Goal: Task Accomplishment & Management: Manage account settings

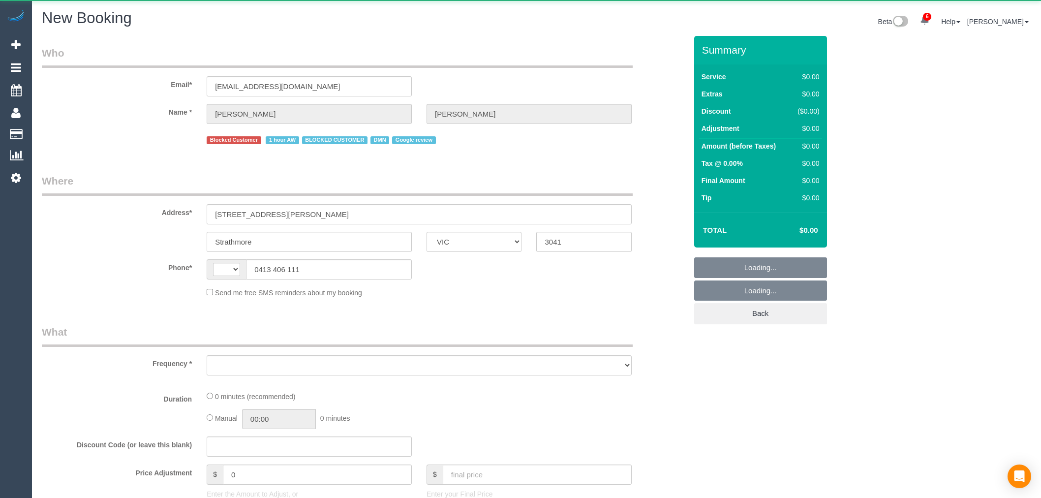
select select "VIC"
select select "string:AU"
select select "object:7544"
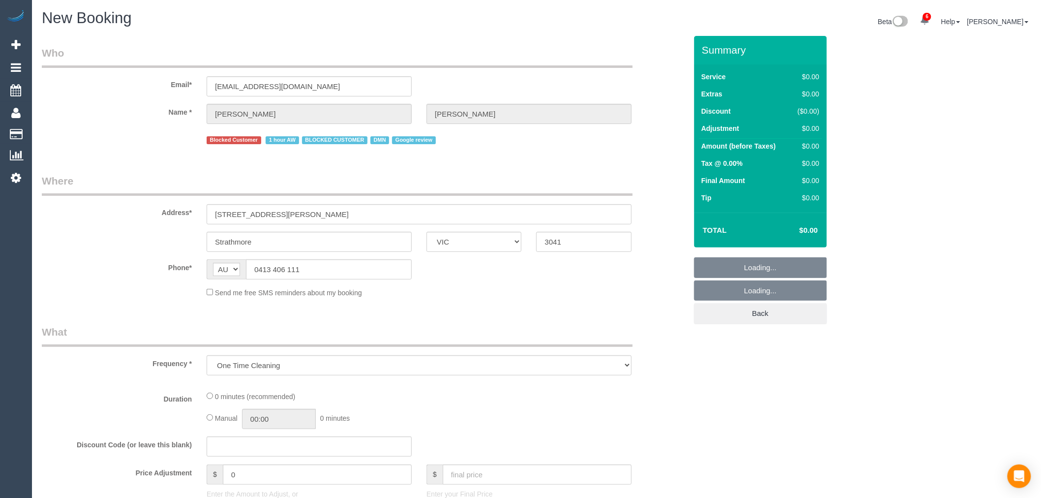
select select "string:stripe-pm_1S2obR2GScqysDRVMk42kHuu"
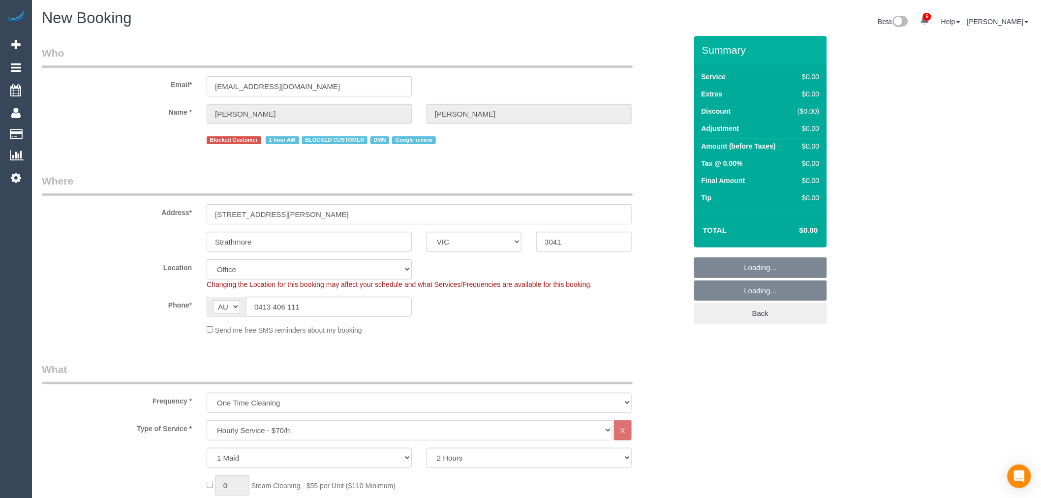
select select "object:7861"
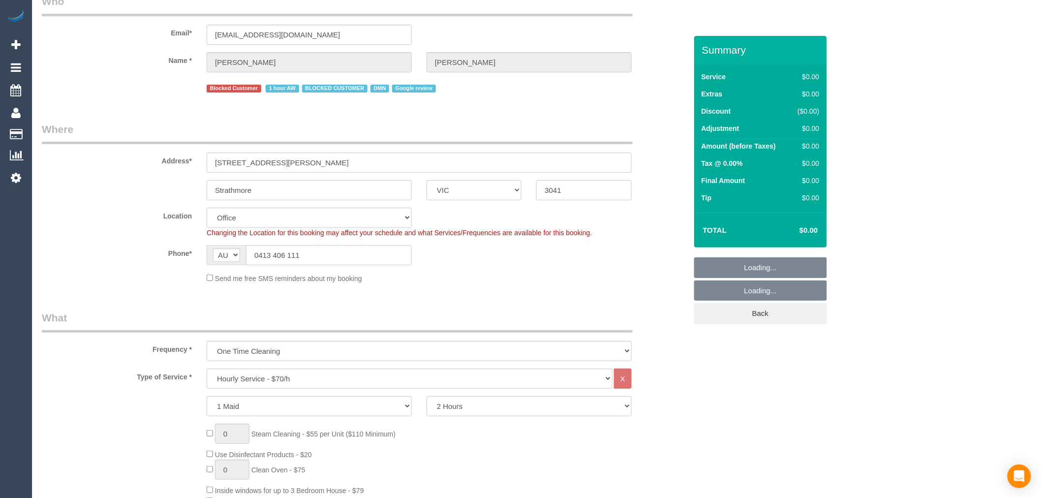
scroll to position [273, 0]
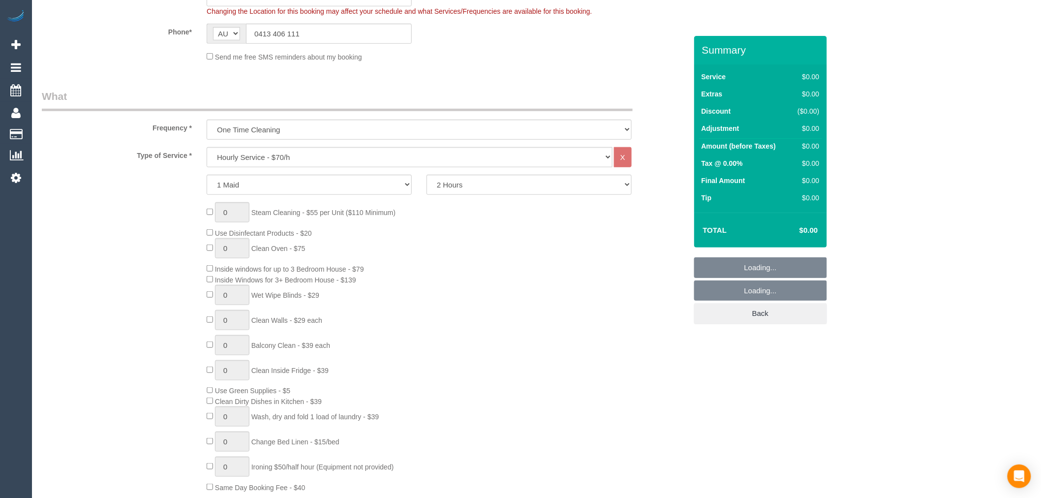
select select "59"
click at [315, 160] on select "Hourly Service - $70/h Hourly Service - $65/h Hourly Service - $60/h Hourly Ser…" at bounding box center [410, 157] width 406 height 20
click at [277, 136] on select "One Time Cleaning Weekly - 10% Off - 10.00% (0% for the First Booking) Fortnigh…" at bounding box center [419, 130] width 425 height 20
click at [277, 133] on select "One Time Cleaning Weekly - 10% Off - 10.00% (0% for the First Booking) Fortnigh…" at bounding box center [419, 130] width 425 height 20
click at [278, 133] on select "One Time Cleaning Weekly - 10% Off - 10.00% (0% for the First Booking) Fortnigh…" at bounding box center [419, 130] width 425 height 20
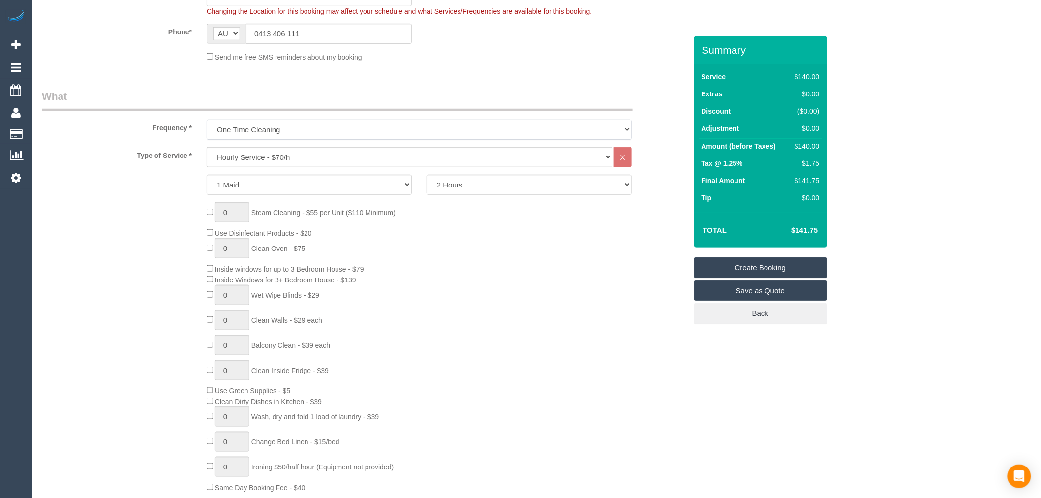
select select "object:9134"
click at [207, 121] on select "One Time Cleaning Weekly - 10% Off - 10.00% (0% for the First Booking) Fortnigh…" at bounding box center [419, 130] width 425 height 20
click at [122, 192] on div "1 Maid 2 Maids 2 Hours 2.5 Hours 3 Hours 3.5 Hours 4 Hours 4.5 Hours 5 Hours 5.…" at bounding box center [364, 185] width 660 height 20
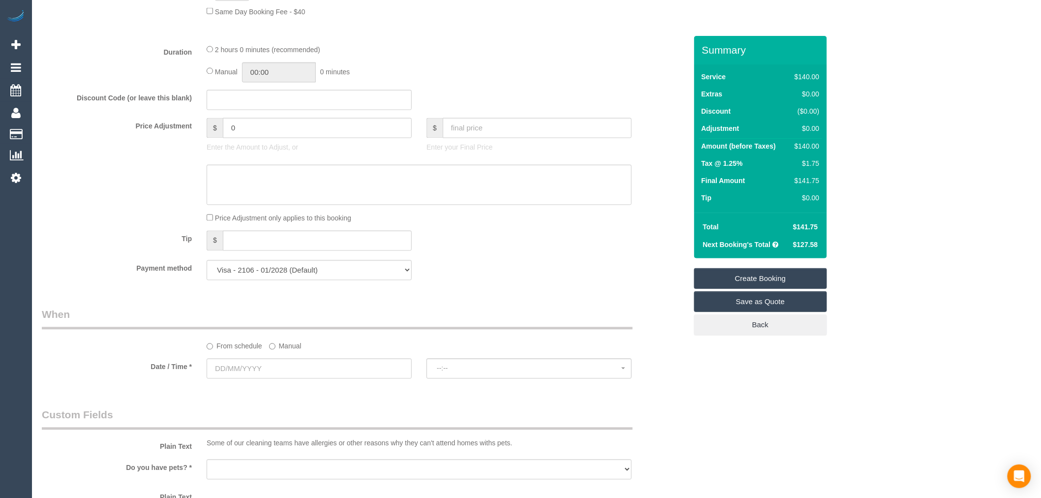
scroll to position [765, 0]
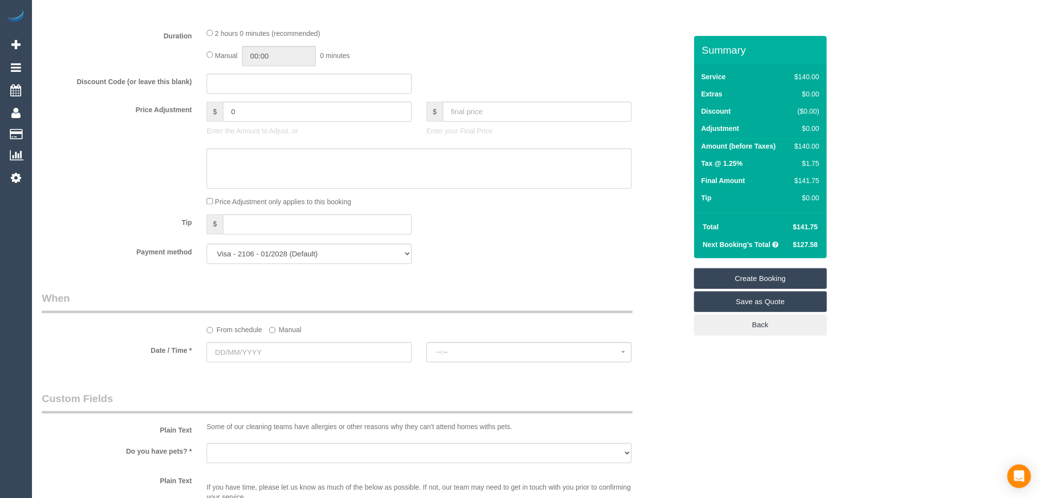
click at [293, 335] on label "Manual" at bounding box center [285, 328] width 32 height 13
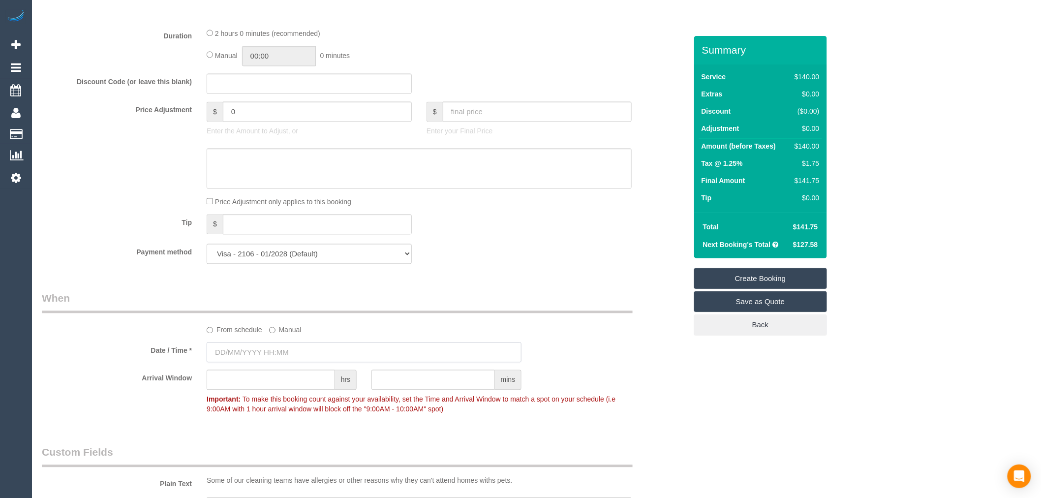
click at [293, 351] on input "text" at bounding box center [364, 352] width 315 height 20
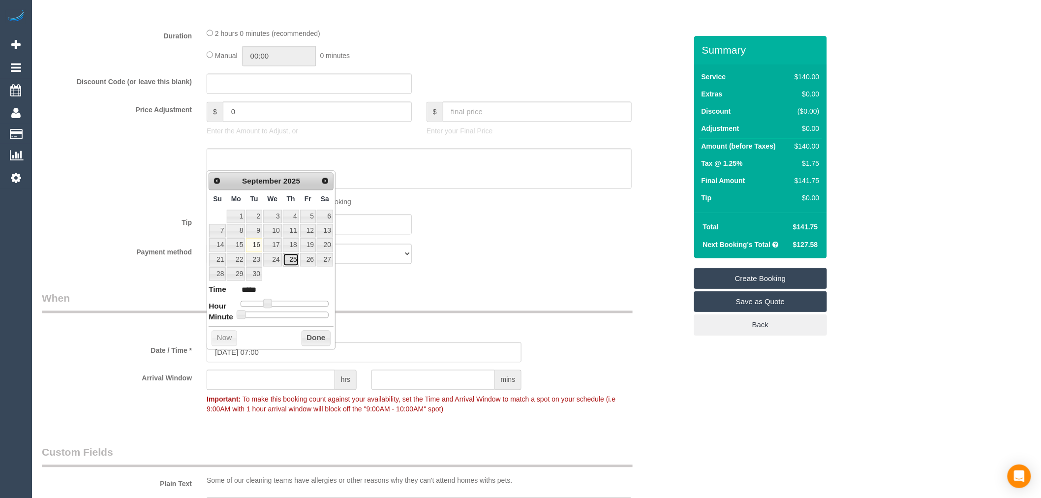
click at [289, 257] on link "25" at bounding box center [291, 259] width 16 height 13
type input "25/09/2025 08:00"
type input "*****"
type input "25/09/2025 09:00"
type input "*****"
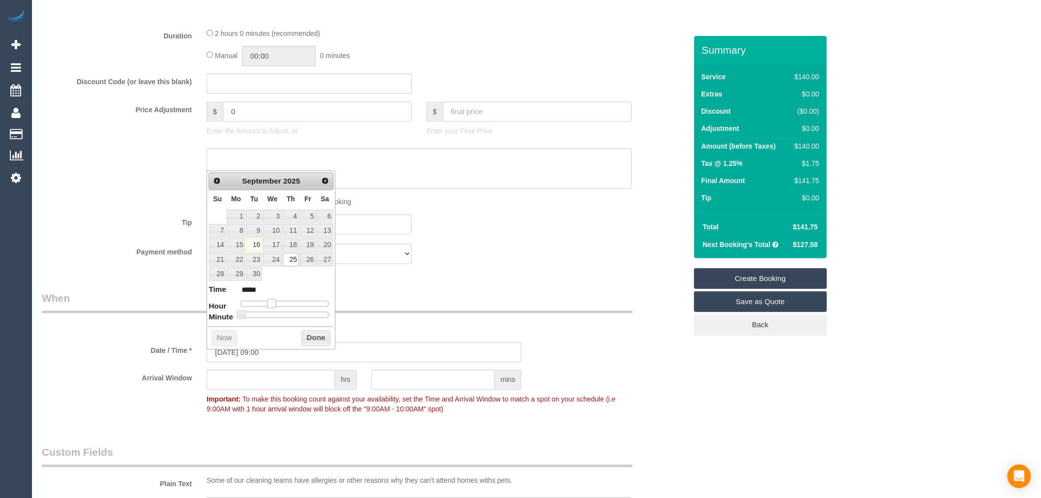
type input "25/09/2025 10:00"
type input "*****"
type input "25/09/2025 11:00"
type input "*****"
type input "25/09/2025 12:00"
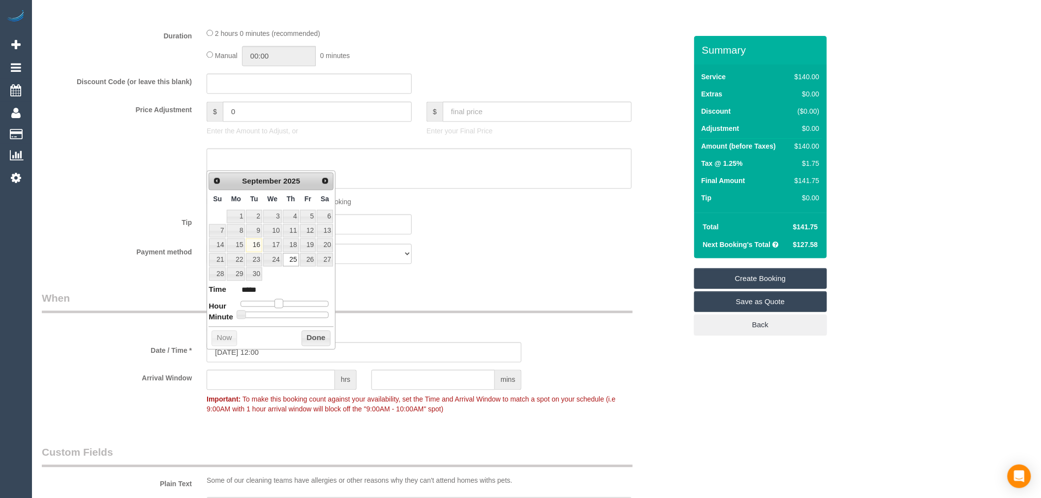
type input "*****"
type input "25/09/2025 11:00"
type input "*****"
type input "25/09/2025 10:00"
type input "*****"
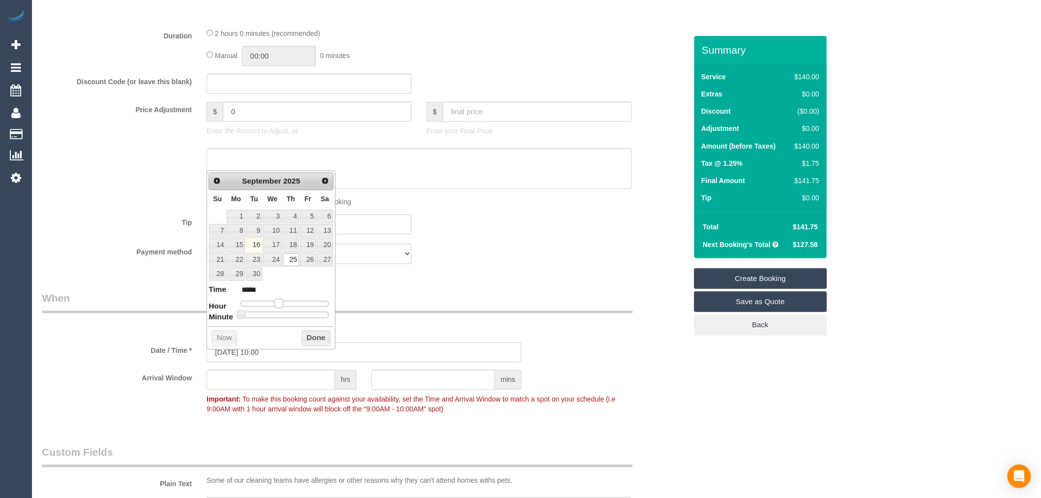
drag, startPoint x: 267, startPoint y: 303, endPoint x: 274, endPoint y: 304, distance: 7.0
click at [274, 304] on div at bounding box center [285, 304] width 88 height 6
click at [316, 333] on button "Done" at bounding box center [316, 339] width 29 height 16
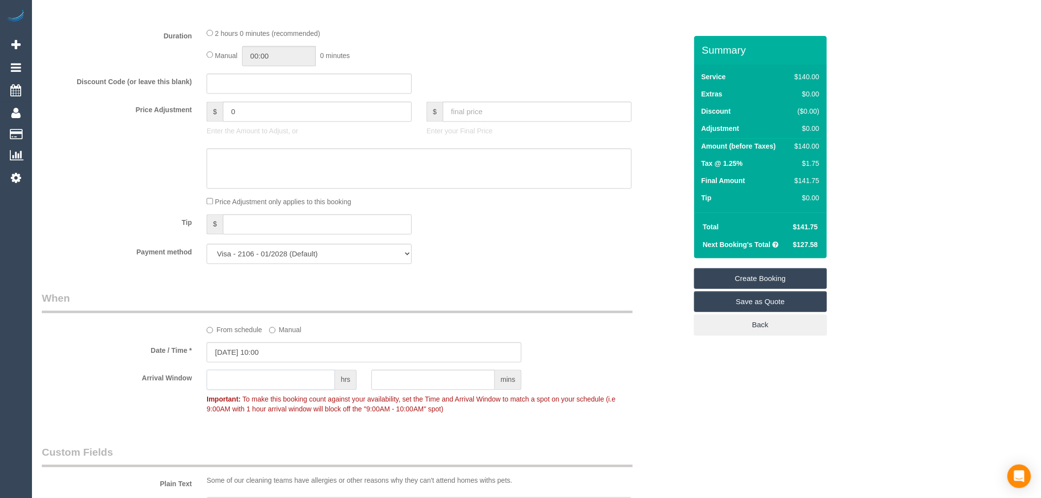
click at [285, 382] on input "text" at bounding box center [271, 380] width 128 height 20
click at [389, 389] on input "text" at bounding box center [432, 380] width 123 height 20
type input "30"
drag, startPoint x: 449, startPoint y: 131, endPoint x: 454, endPoint y: 130, distance: 5.4
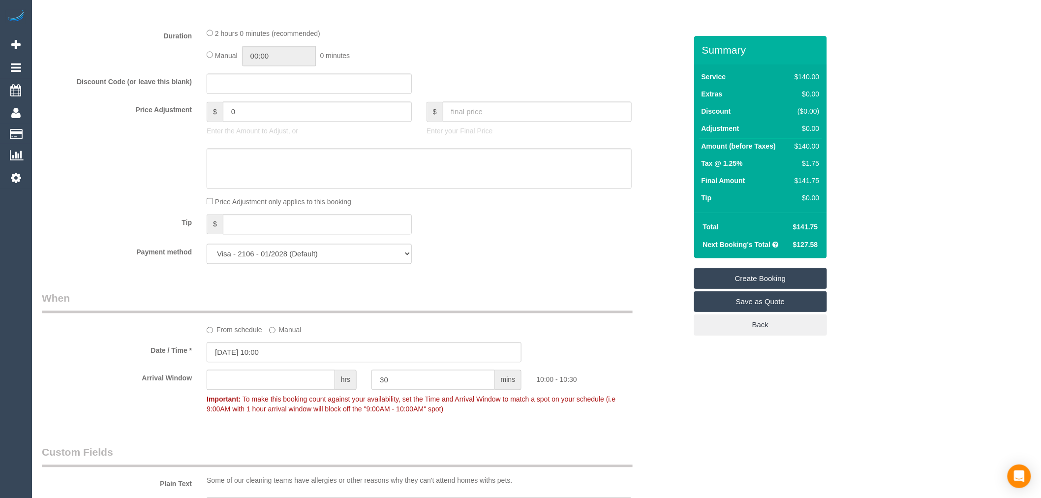
click at [454, 124] on div at bounding box center [529, 123] width 205 height 2
click at [460, 122] on input "text" at bounding box center [537, 112] width 189 height 20
type input "0"
click at [466, 170] on textarea at bounding box center [419, 169] width 425 height 40
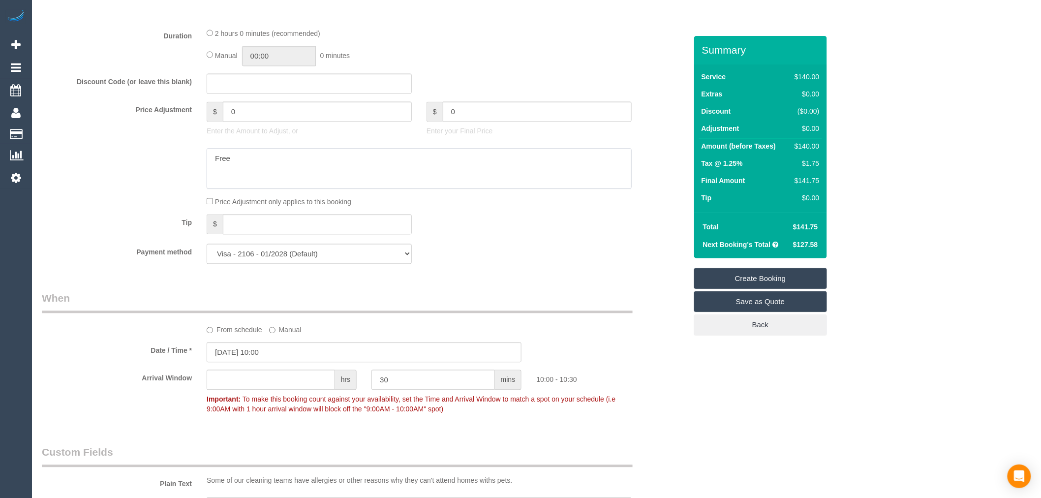
type textarea "Free"
type input "-140"
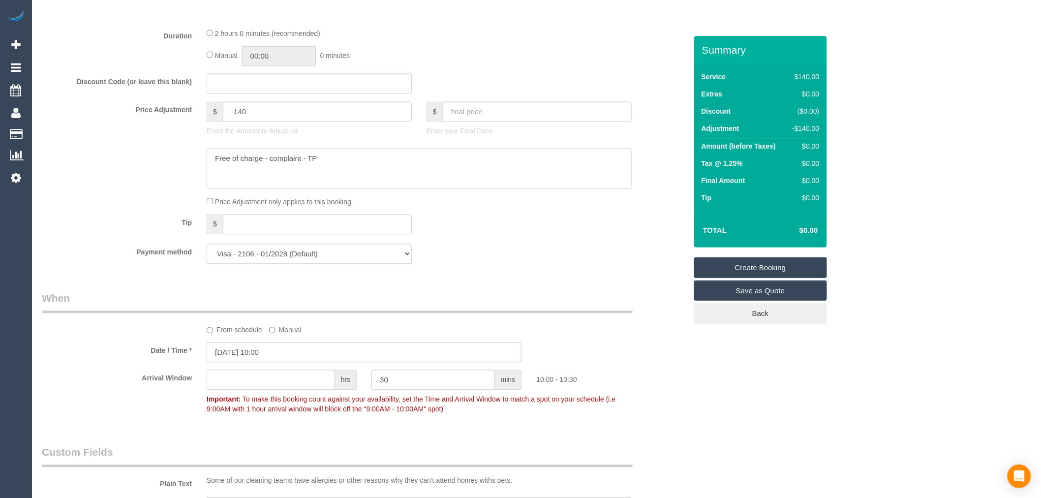
type textarea "Free of charge - complaint - TP"
click at [499, 237] on div "Tip $" at bounding box center [364, 226] width 660 height 22
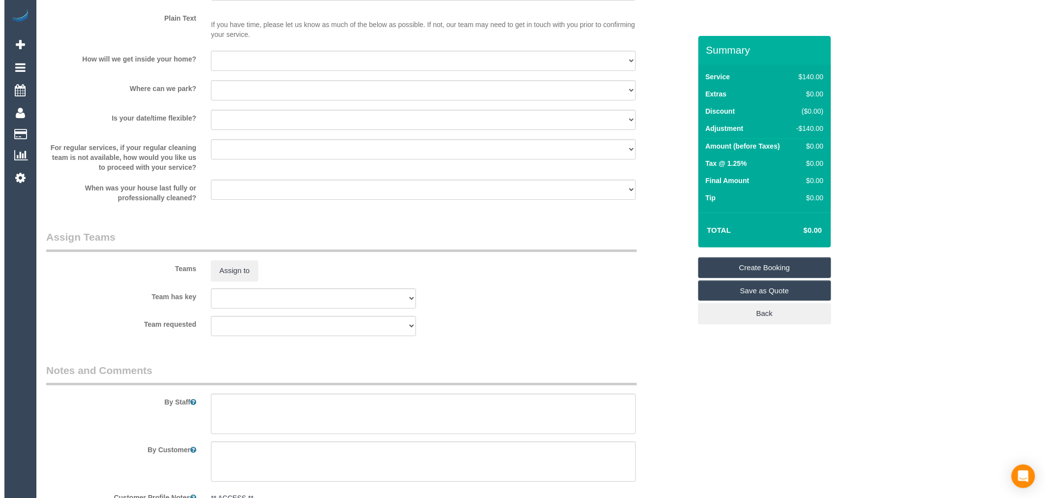
scroll to position [1531, 0]
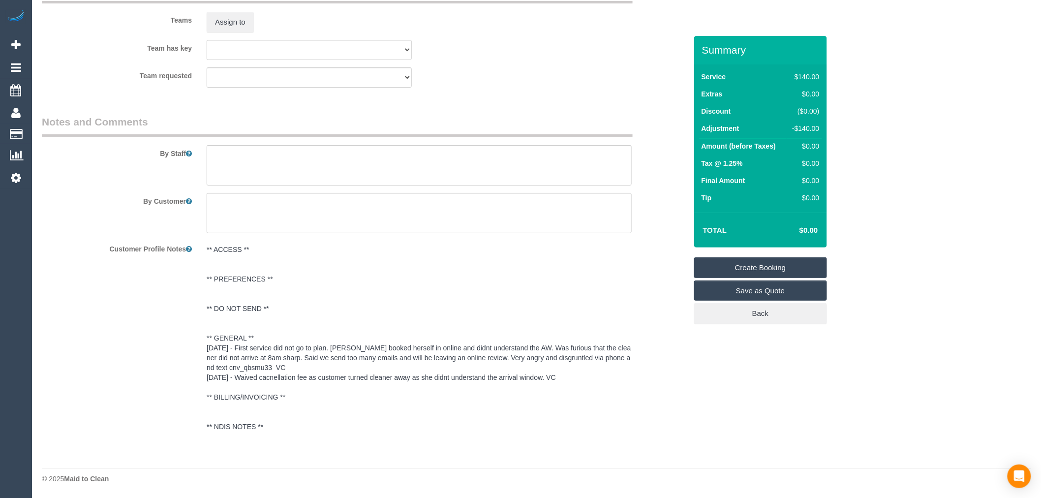
click at [246, 41] on sui-booking-teams "Teams Assign to Team has key (0) Office (1) Debbie Brodjanac (FT) (1) Karen Cru…" at bounding box center [364, 34] width 645 height 106
click at [246, 32] on button "Assign to" at bounding box center [230, 22] width 47 height 21
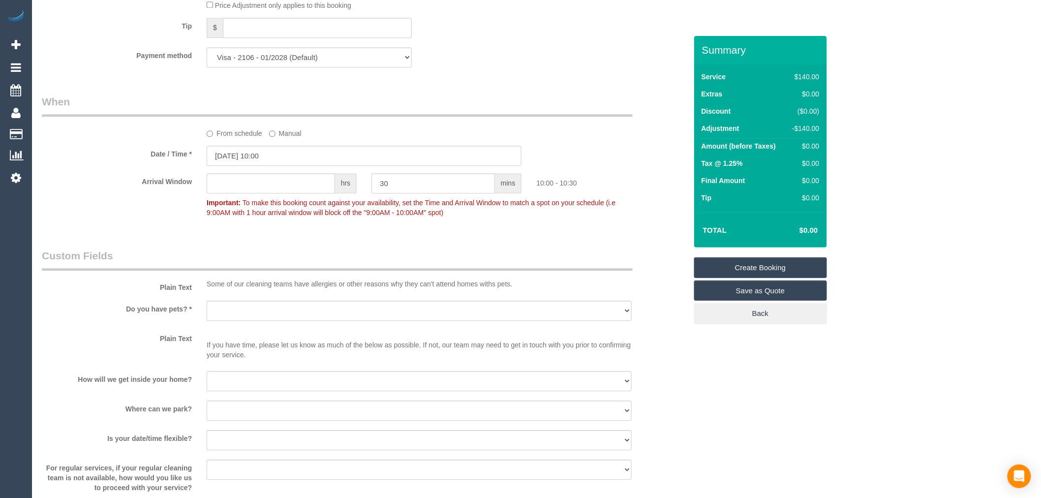
scroll to position [656, 0]
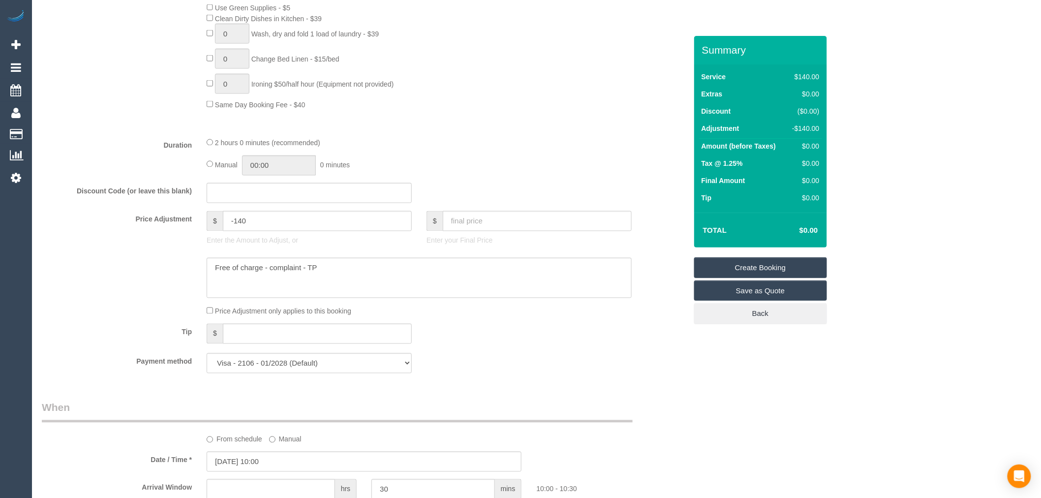
click at [207, 173] on div "2 hours 0 minutes (recommended) Manual 00:00 0 minutes" at bounding box center [419, 156] width 440 height 38
click at [214, 172] on div "Manual 00:00 0 minutes" at bounding box center [419, 165] width 425 height 20
drag, startPoint x: 280, startPoint y: 175, endPoint x: 216, endPoint y: 175, distance: 64.0
click at [216, 175] on div "Manual 02:00 2 hours 0 minutes" at bounding box center [419, 165] width 425 height 20
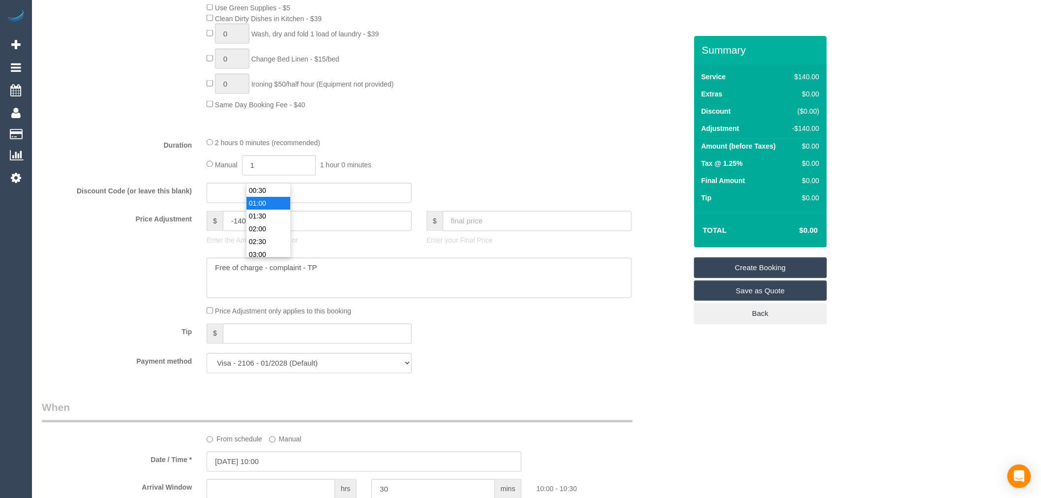
type input "01:00"
click at [492, 138] on fieldset "What Frequency * One Time Cleaning Weekly - 10% Off - 10.00% (0% for the First …" at bounding box center [364, 43] width 645 height 675
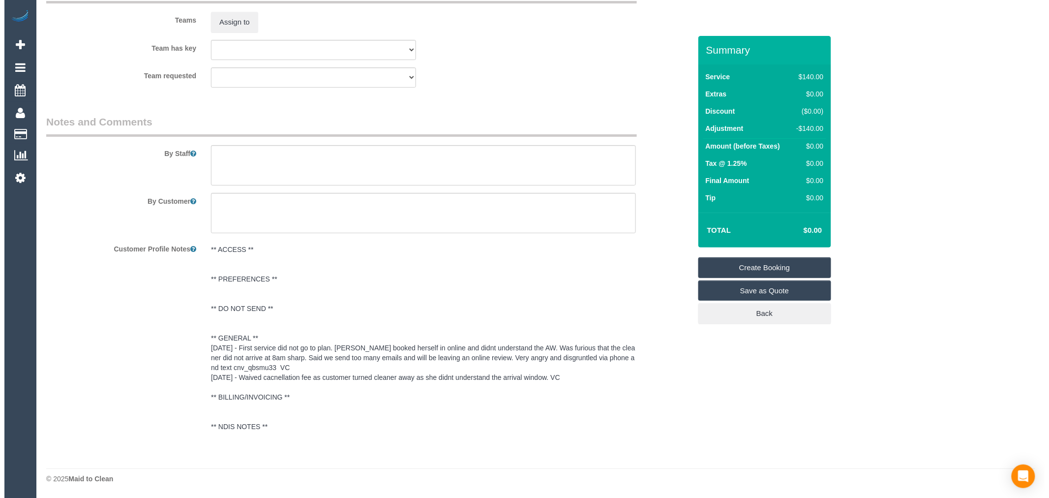
scroll to position [1421, 0]
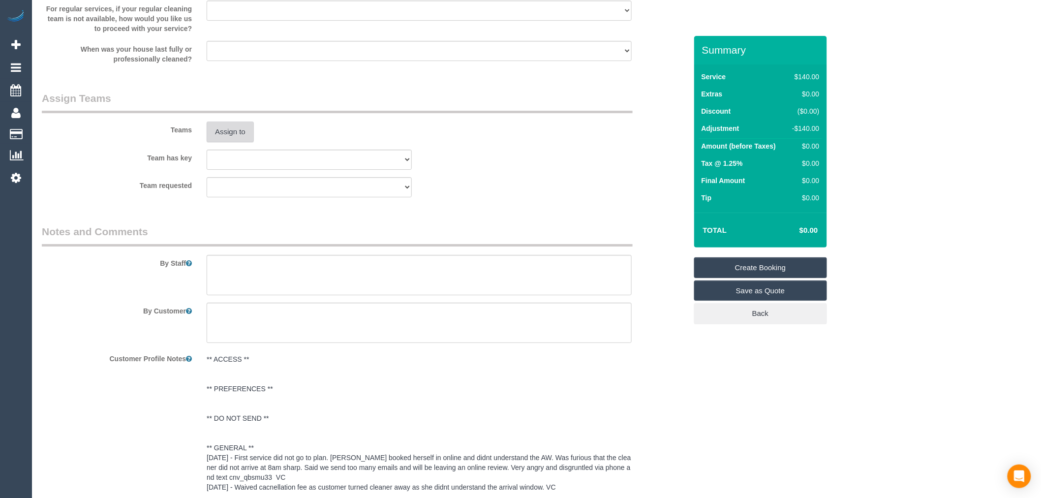
click at [232, 142] on button "Assign to" at bounding box center [230, 132] width 47 height 21
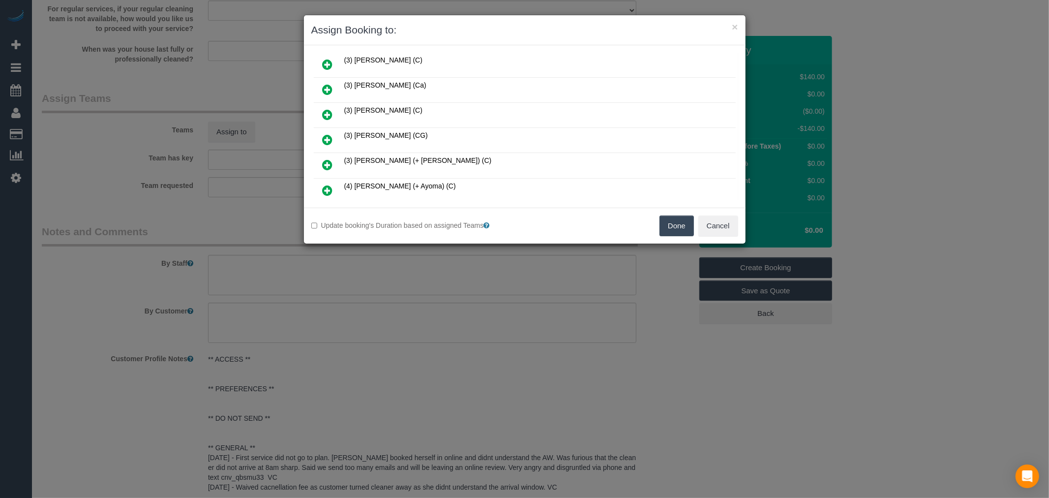
scroll to position [591, 0]
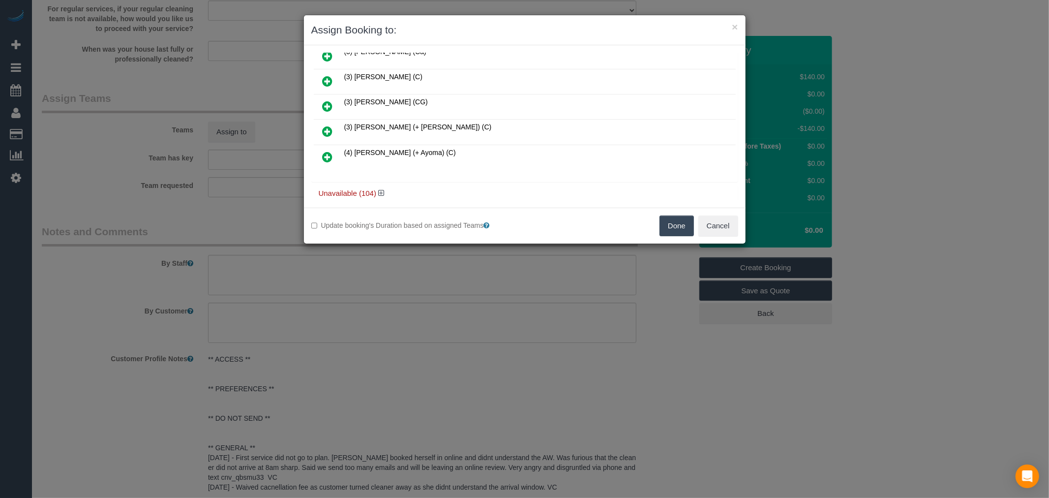
drag, startPoint x: 386, startPoint y: 177, endPoint x: 385, endPoint y: 182, distance: 5.1
click at [385, 189] on h4 "Unavailable (104)" at bounding box center [525, 193] width 412 height 8
click at [381, 189] on icon at bounding box center [381, 192] width 6 height 7
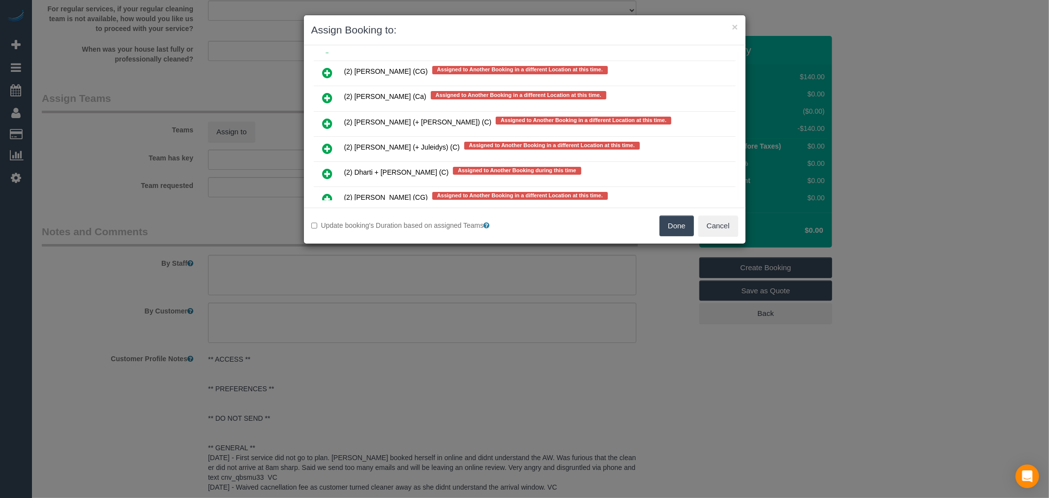
click at [330, 168] on icon at bounding box center [328, 174] width 10 height 12
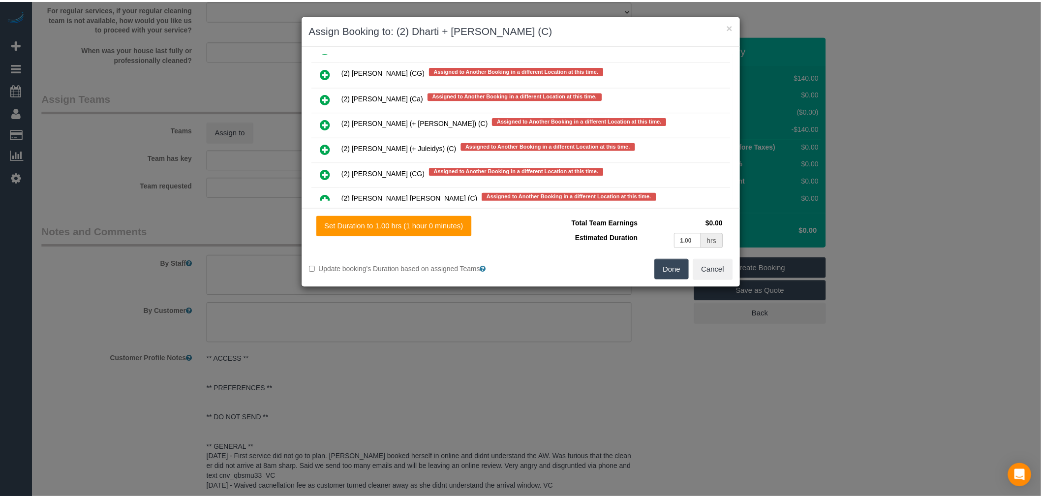
scroll to position [0, 0]
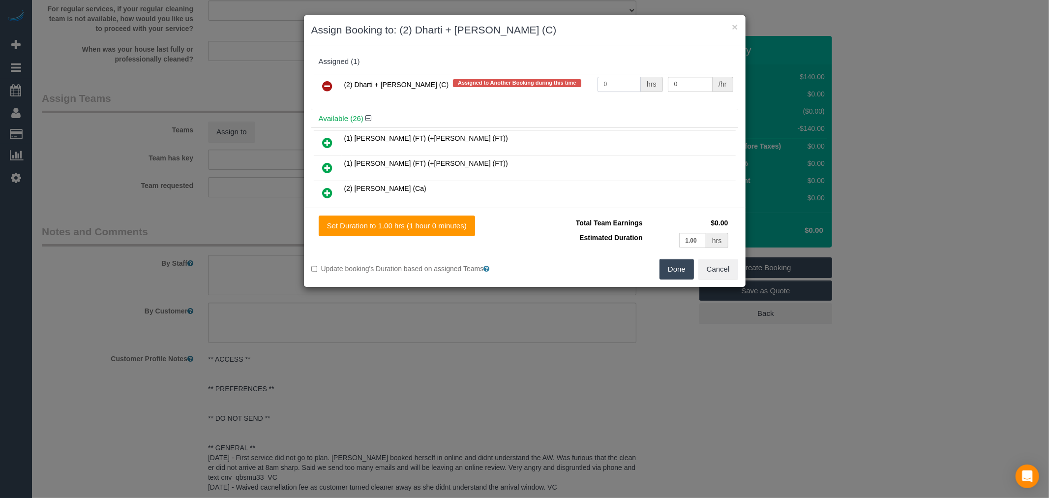
drag, startPoint x: 615, startPoint y: 76, endPoint x: 606, endPoint y: 68, distance: 12.2
click at [588, 77] on tr "(2) Dharti + Kishan (C) Assigned to Another Booking during this time 0 hrs 0 /hr" at bounding box center [525, 86] width 422 height 25
type input "2"
type input "37.5"
click at [668, 276] on button "Done" at bounding box center [677, 269] width 34 height 21
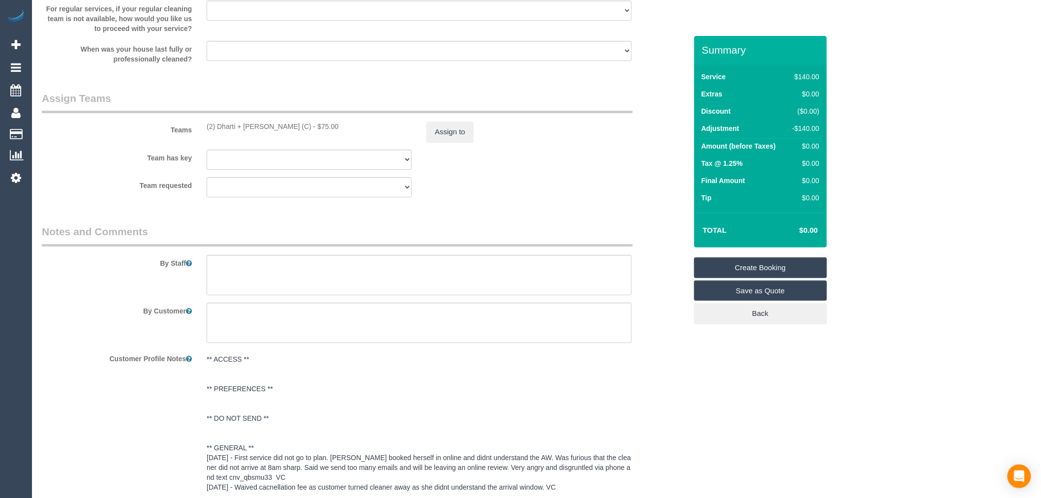
click at [781, 269] on link "Create Booking" at bounding box center [760, 267] width 133 height 21
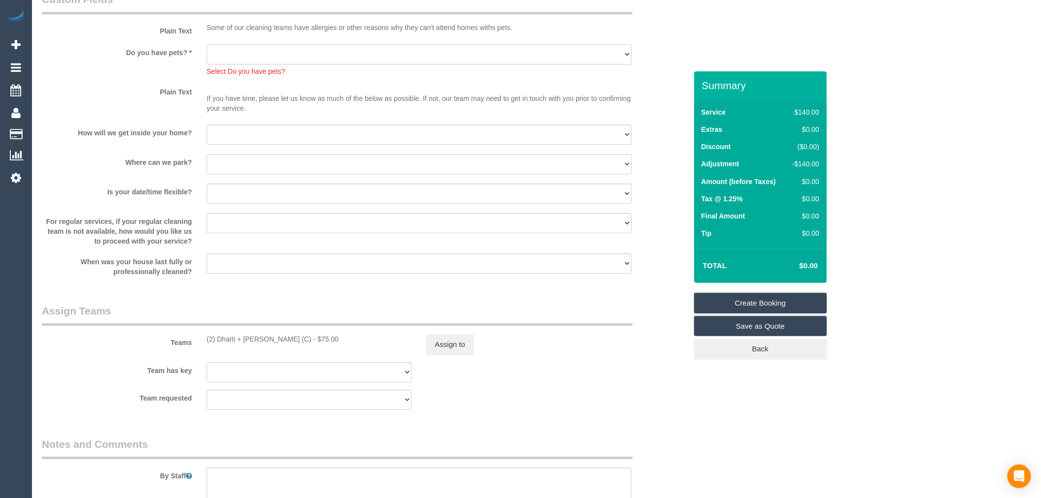
click at [427, 64] on select "Yes - Cats Yes - Dogs No pets Yes - Dogs and Cats Yes - Other" at bounding box center [419, 54] width 425 height 20
click at [272, 72] on div "Select Do you have pets?" at bounding box center [419, 70] width 425 height 12
click at [283, 62] on select "Yes - Cats Yes - Dogs No pets Yes - Dogs and Cats Yes - Other" at bounding box center [419, 54] width 425 height 20
select select "number:28"
click at [207, 52] on select "Yes - Cats Yes - Dogs No pets Yes - Dogs and Cats Yes - Other" at bounding box center [419, 54] width 425 height 20
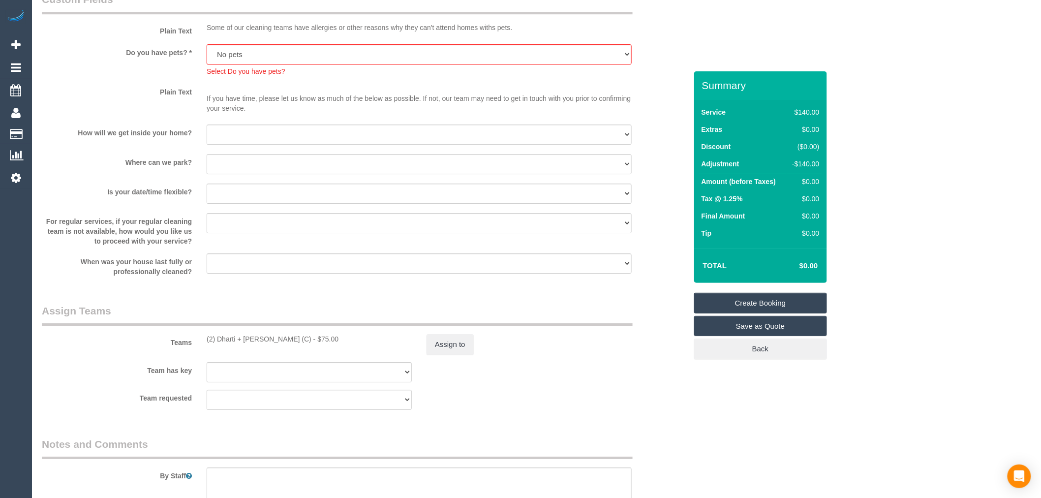
drag, startPoint x: 745, startPoint y: 292, endPoint x: 759, endPoint y: 307, distance: 20.2
click at [746, 292] on div "Summary Service $140.00 Extras $0.00 Discount ($0.00) Adjustment -$140.00 Amoun…" at bounding box center [760, 225] width 133 height 308
click at [759, 307] on link "Create Booking" at bounding box center [760, 303] width 133 height 21
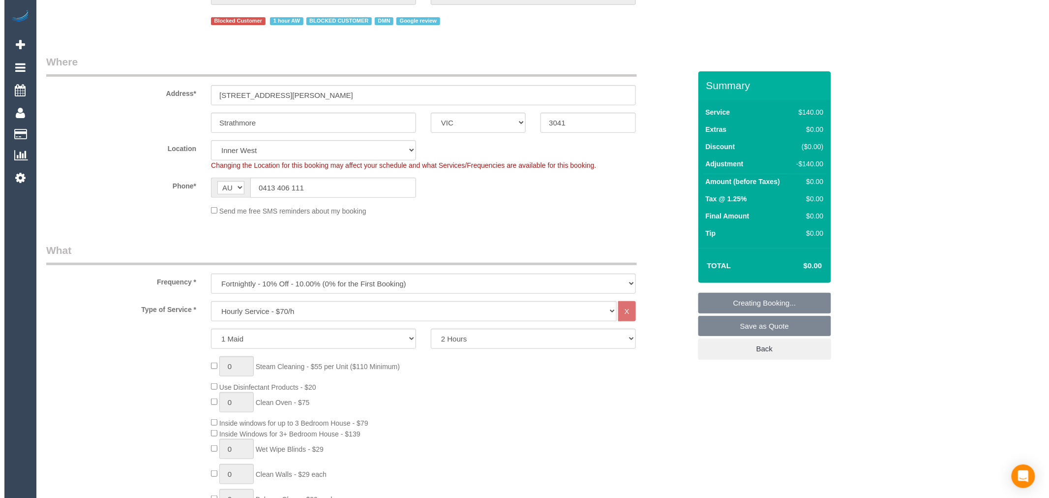
scroll to position [0, 0]
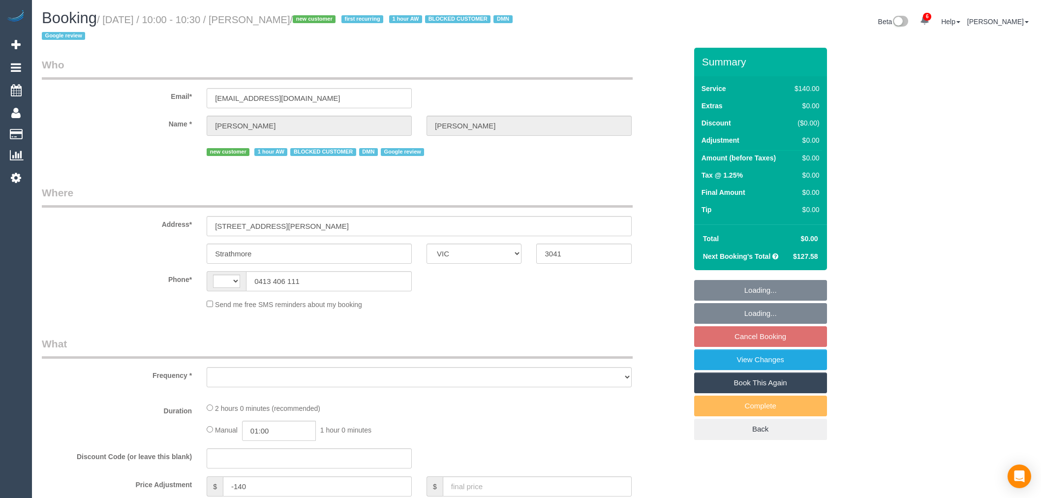
select select "VIC"
select select "string:AU"
select select "object:1195"
select select "string:stripe-pm_1S2obR2GScqysDRVMk42kHuu"
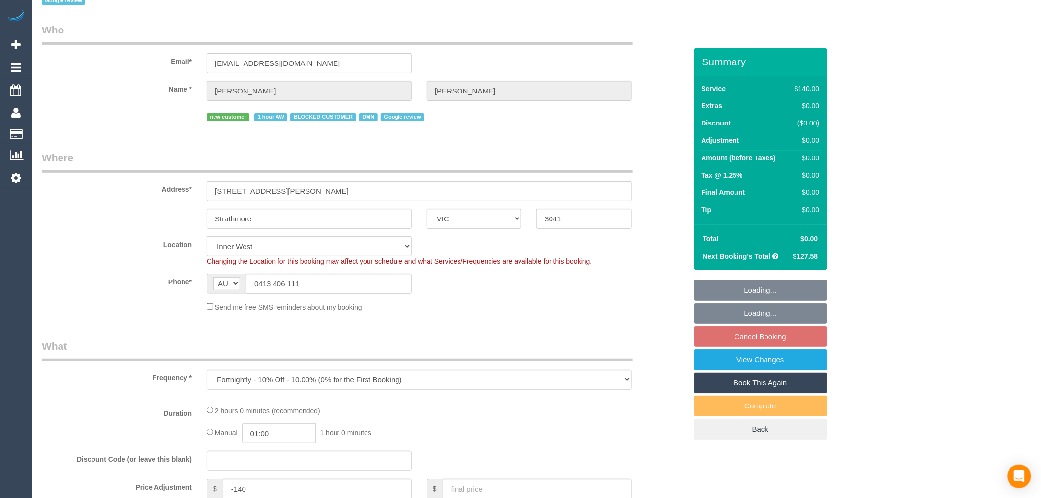
select select "number:28"
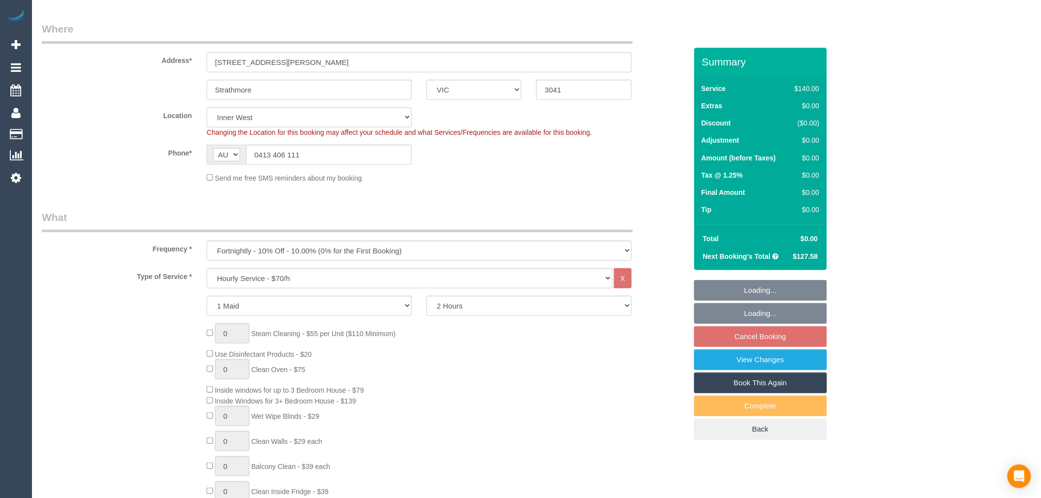
select select "object:2170"
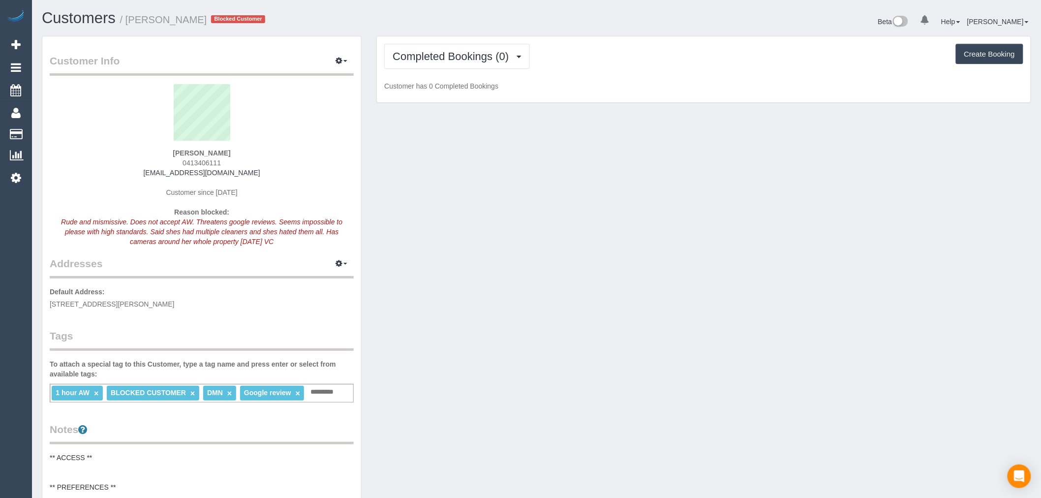
click at [478, 32] on div "Customers / Heather Snook Blocked Customer Beta 0 Your Notifications You have 0…" at bounding box center [536, 23] width 1004 height 26
click at [485, 47] on button "Completed Bookings (0)" at bounding box center [457, 56] width 146 height 25
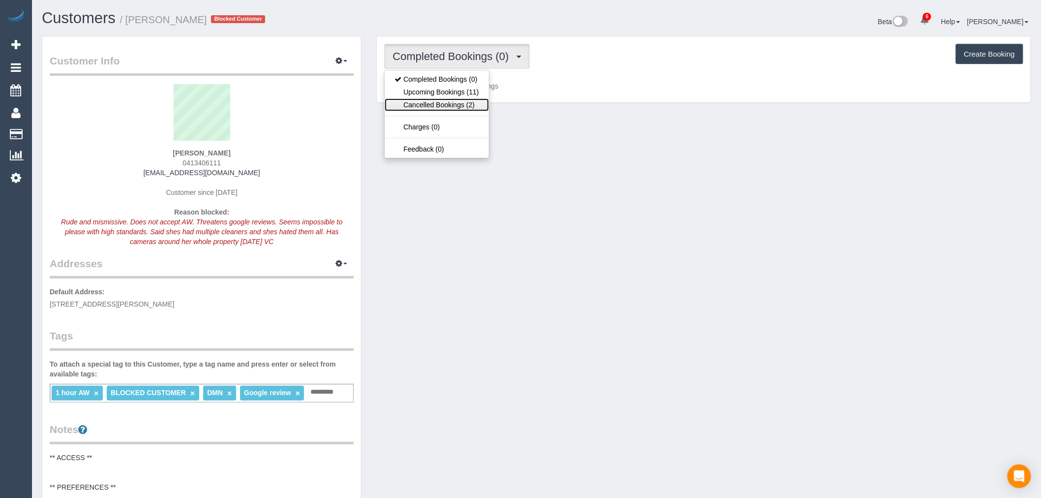
click at [462, 109] on link "Cancelled Bookings (2)" at bounding box center [437, 104] width 104 height 13
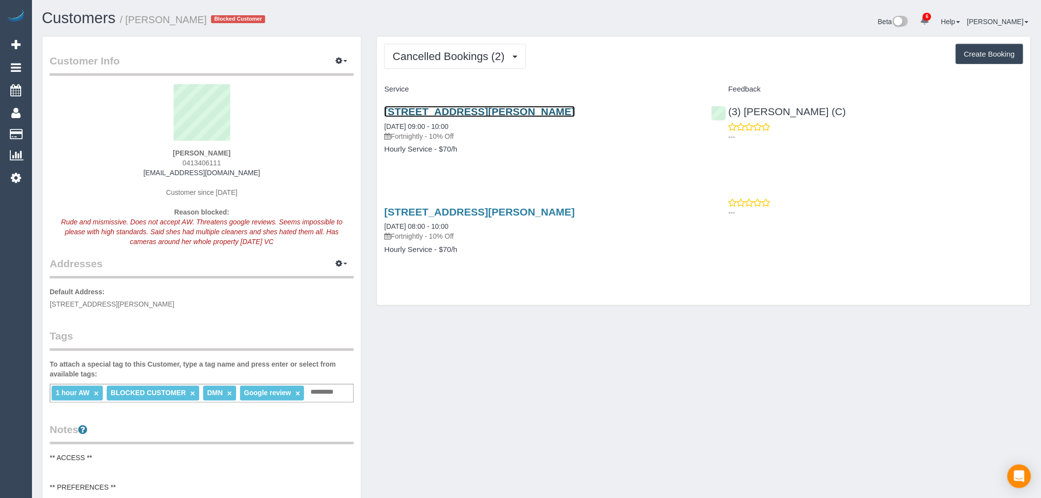
click at [528, 113] on link "[STREET_ADDRESS][PERSON_NAME]" at bounding box center [479, 111] width 190 height 11
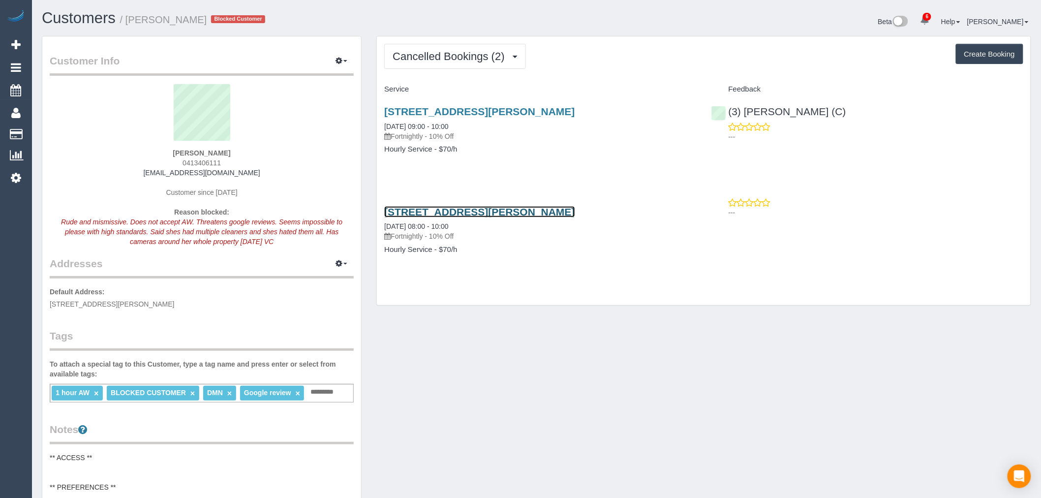
click at [505, 208] on link "[STREET_ADDRESS][PERSON_NAME]" at bounding box center [479, 211] width 190 height 11
click at [495, 46] on button "Cancelled Bookings (2)" at bounding box center [455, 56] width 142 height 25
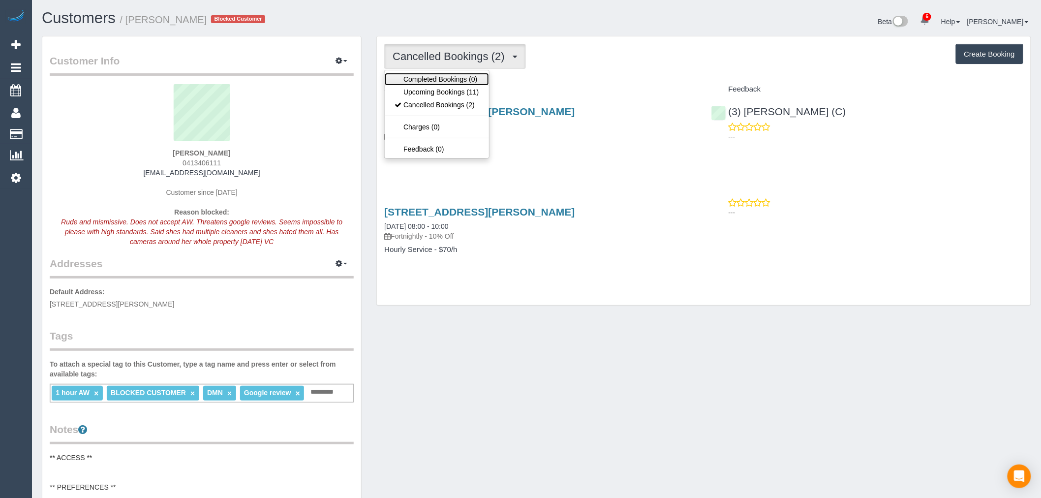
click at [472, 85] on link "Completed Bookings (0)" at bounding box center [437, 79] width 104 height 13
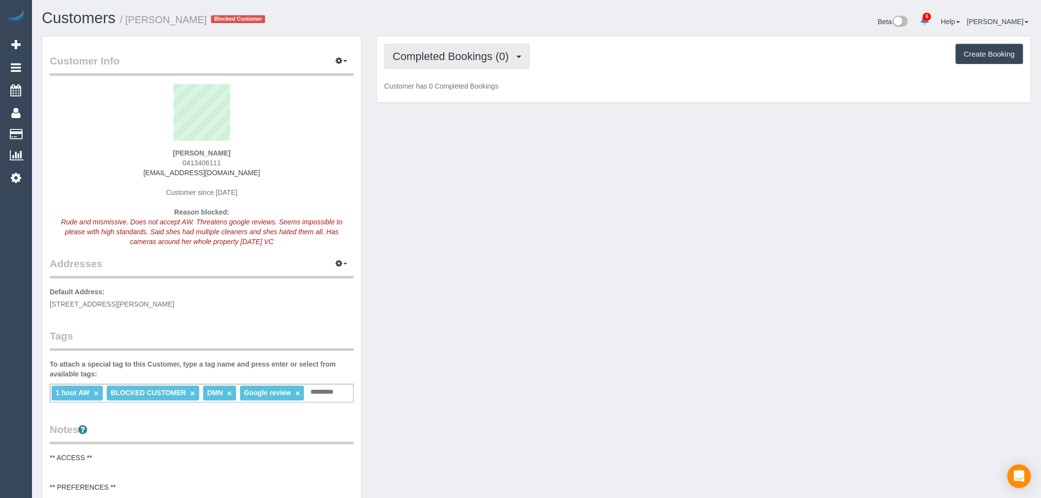
click at [478, 58] on span "Completed Bookings (0)" at bounding box center [453, 56] width 121 height 12
click at [479, 90] on link "Upcoming Bookings (11)" at bounding box center [437, 92] width 104 height 13
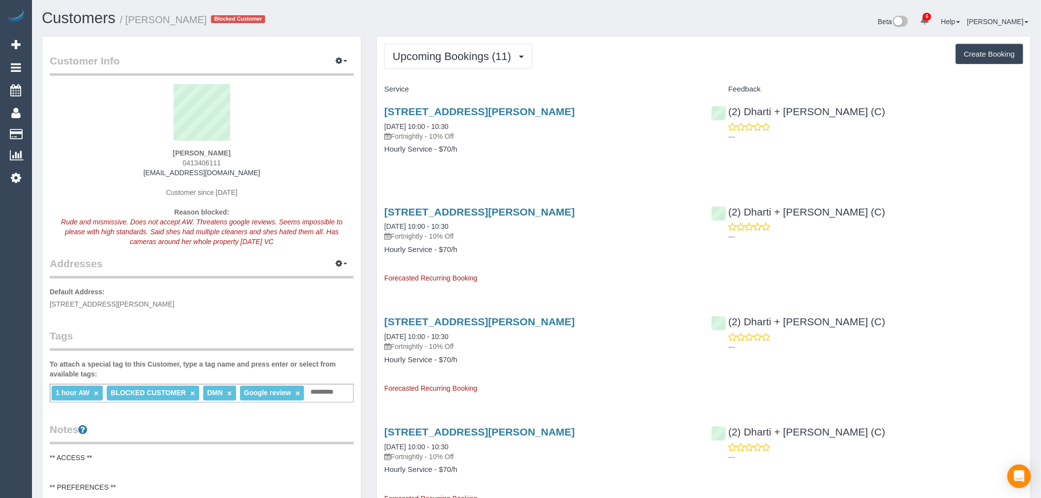
click at [549, 200] on div "15 Roslyn Street, Strathmore, VIC 3041 09/10/2025 10:00 - 10:30 Fortnightly - 1…" at bounding box center [540, 241] width 327 height 86
click at [553, 209] on link "15 Roslyn Street, Strathmore, VIC 3041" at bounding box center [479, 211] width 190 height 11
click at [512, 110] on link "15 Roslyn Street, Strathmore, VIC 3041" at bounding box center [479, 111] width 190 height 11
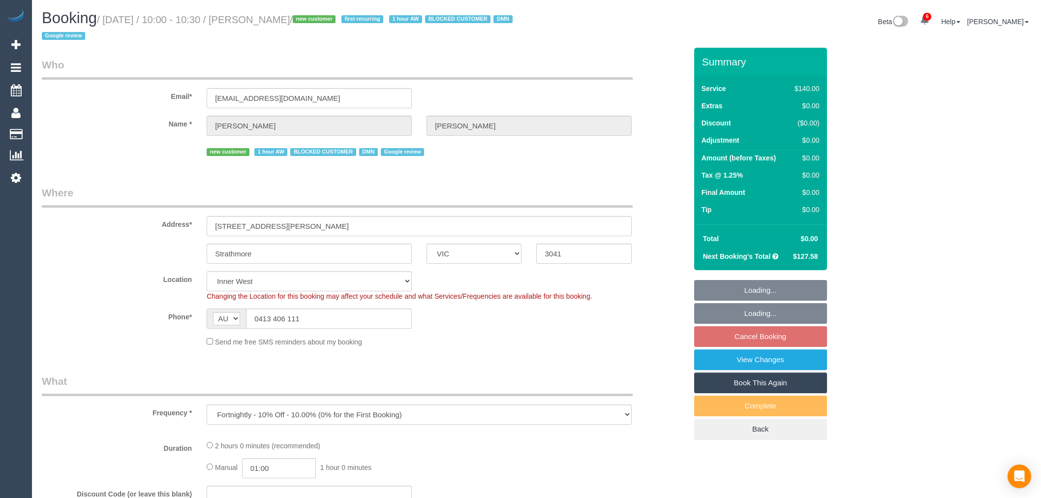
select select "VIC"
select select "number:28"
select select "object:1601"
select select "string:stripe-pm_1S2obR2GScqysDRVMk42kHuu"
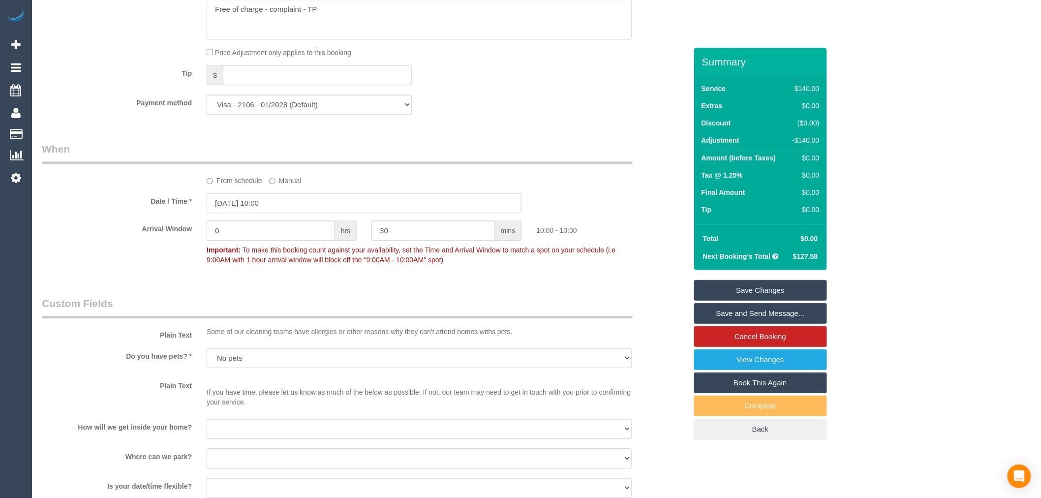
scroll to position [1093, 0]
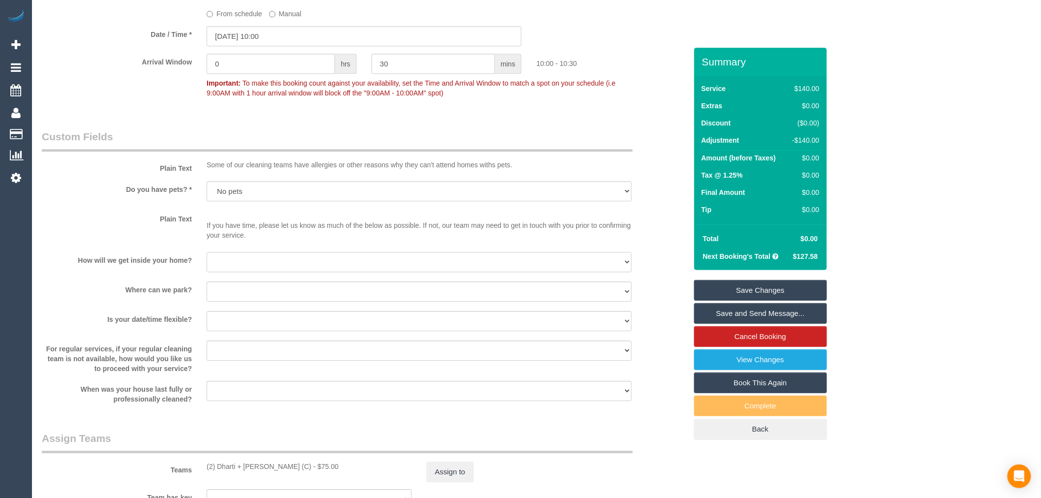
click at [303, 259] on select "I will be home Key will be left (please provide details below) Lock box/Access …" at bounding box center [419, 262] width 425 height 20
select select "number:14"
click at [207, 258] on select "I will be home Key will be left (please provide details below) Lock box/Access …" at bounding box center [419, 262] width 425 height 20
click at [292, 302] on select "I will provide parking on-site Free street parking Paid street parking (cost wi…" at bounding box center [419, 291] width 425 height 20
select select "number:19"
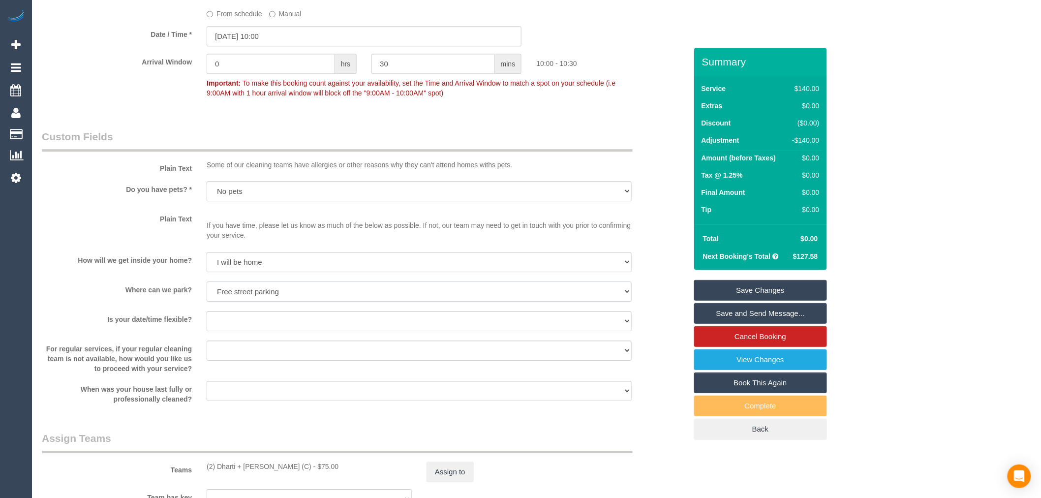
click at [207, 288] on select "I will provide parking on-site Free street parking Paid street parking (cost wi…" at bounding box center [419, 291] width 425 height 20
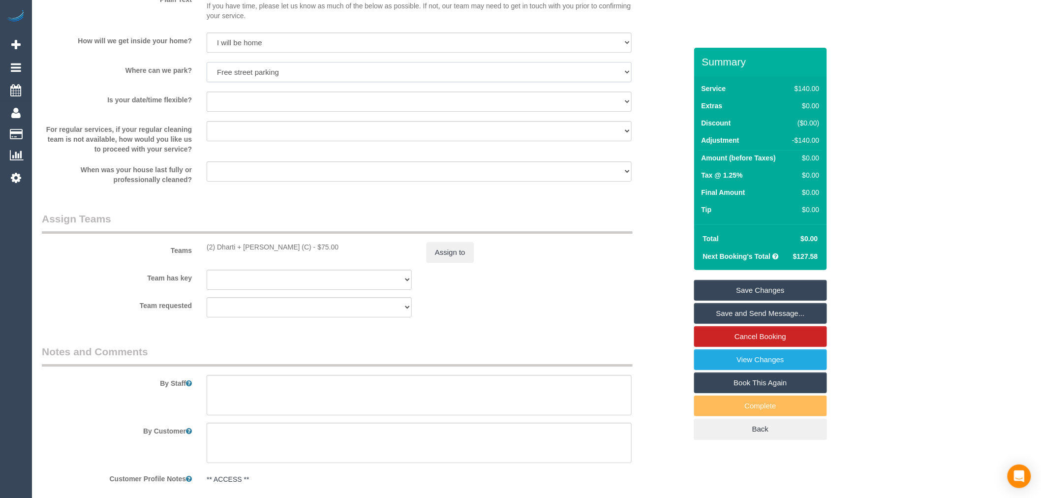
scroll to position [1312, 0]
drag, startPoint x: 277, startPoint y: 105, endPoint x: 273, endPoint y: 119, distance: 14.0
click at [277, 105] on select "Yes - date and time Yes - date but not time Yes - time but not date No - No fle…" at bounding box center [419, 102] width 425 height 20
click at [207, 99] on select "Yes - date and time Yes - date but not time Yes - time but not date No - No fle…" at bounding box center [419, 102] width 425 height 20
click at [298, 107] on select "Yes - date and time Yes - date but not time Yes - time but not date No - No fle…" at bounding box center [419, 102] width 425 height 20
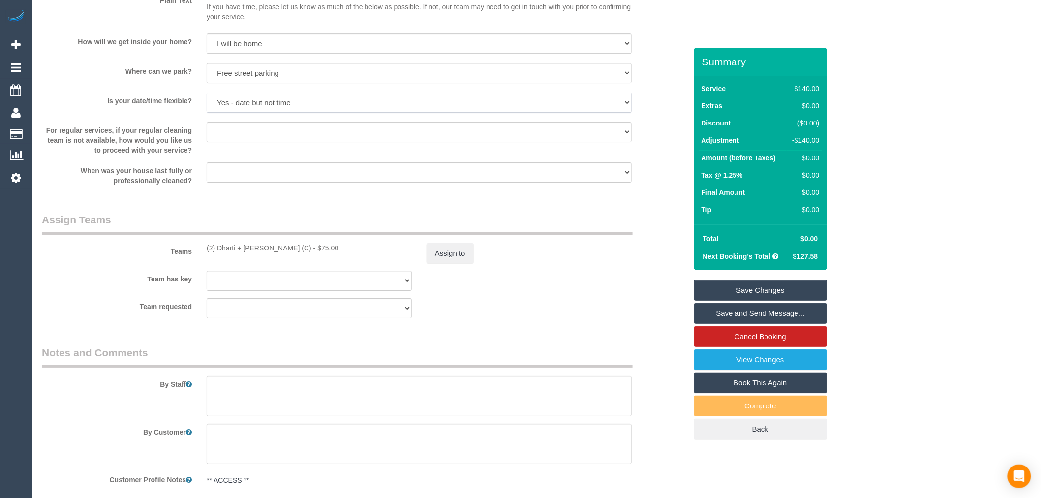
select select "number:24"
click at [207, 99] on select "Yes - date and time Yes - date but not time Yes - time but not date No - No fle…" at bounding box center [419, 102] width 425 height 20
click at [463, 308] on div "Team requested (2) Dharti + Kishan (C) (0) Office (1) Debbie Brodjanac (FT) (1)…" at bounding box center [364, 308] width 660 height 20
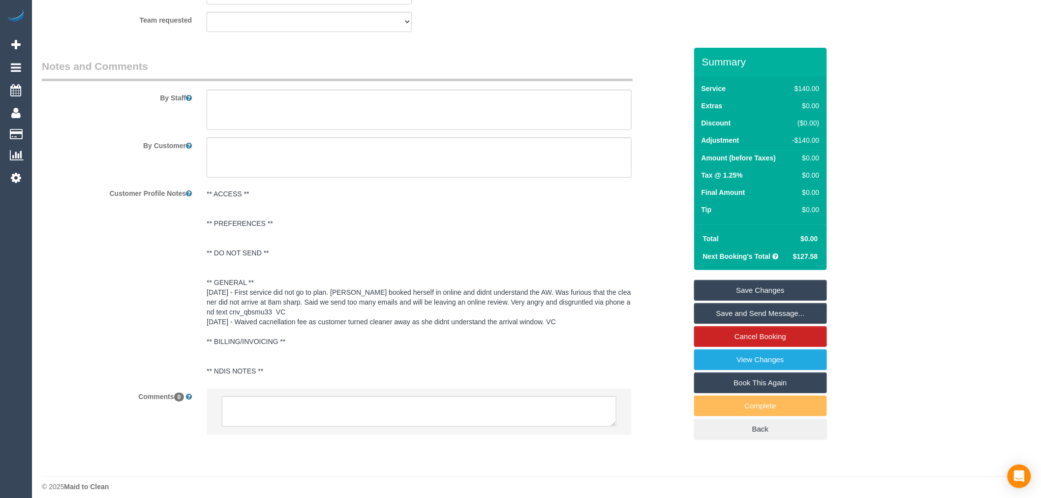
scroll to position [1612, 0]
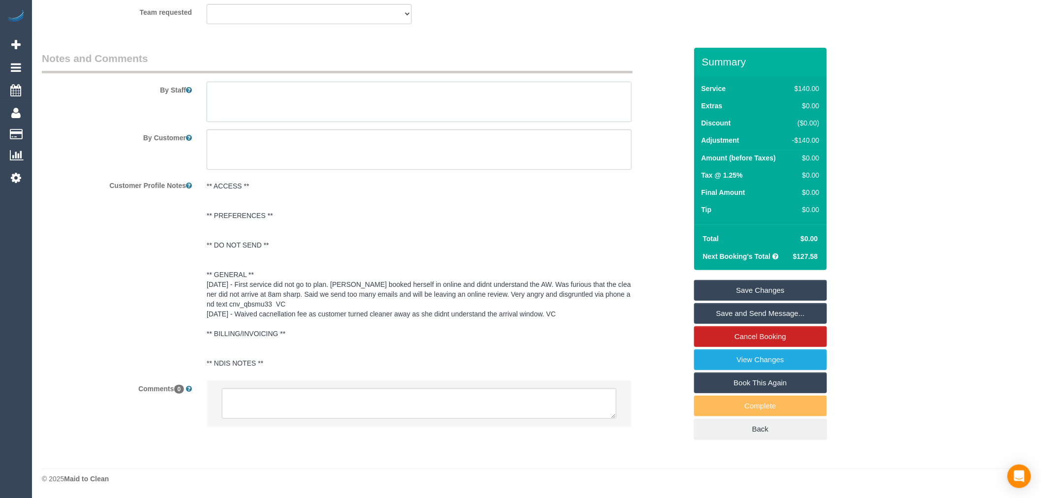
drag, startPoint x: 246, startPoint y: 87, endPoint x: 263, endPoint y: 101, distance: 21.7
click at [251, 91] on textarea at bounding box center [419, 102] width 425 height 40
type textarea "**Please impress**"
click at [85, 291] on div "Customer Profile Notes ** ACCESS ** ** PREFERENCES ** ** DO NOT SEND ** ** GENE…" at bounding box center [364, 275] width 660 height 196
click at [789, 288] on link "Save Changes" at bounding box center [760, 290] width 133 height 21
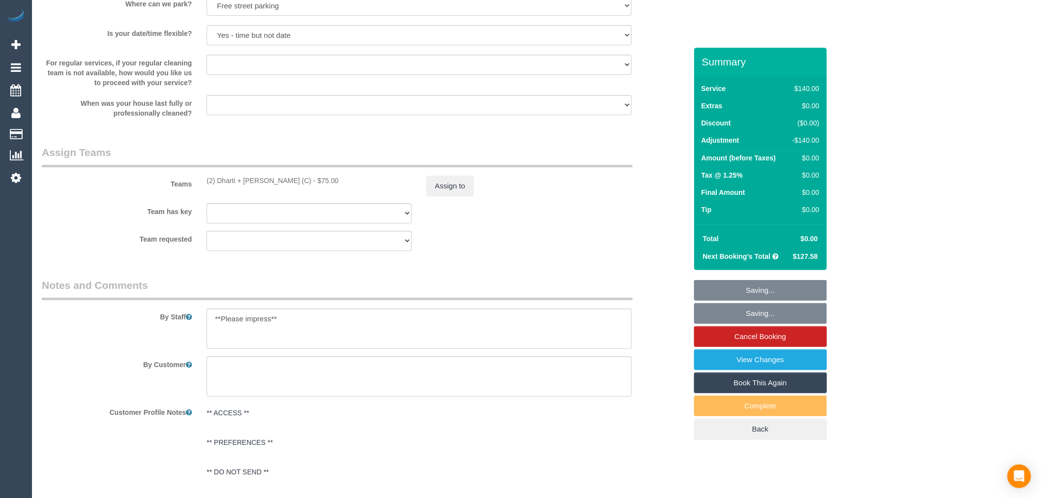
scroll to position [1339, 0]
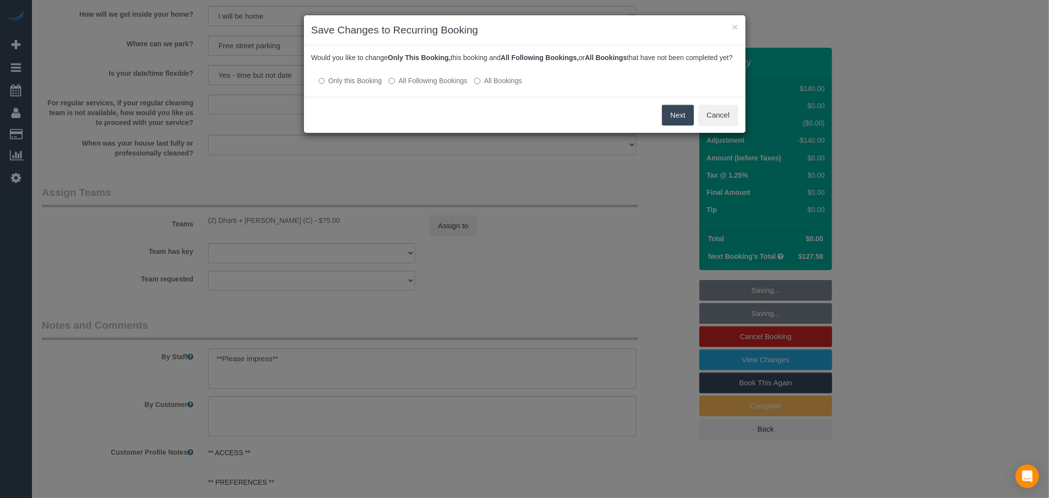
click at [452, 86] on label "All Following Bookings" at bounding box center [428, 81] width 79 height 10
click at [683, 125] on button "Save" at bounding box center [677, 115] width 33 height 21
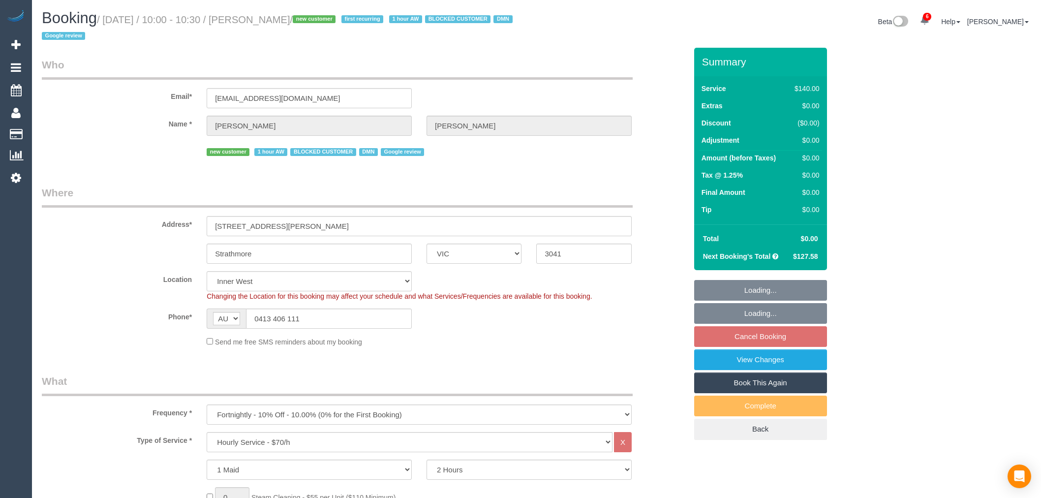
select select "VIC"
select select "object:783"
select select "number:28"
select select "number:14"
select select "number:19"
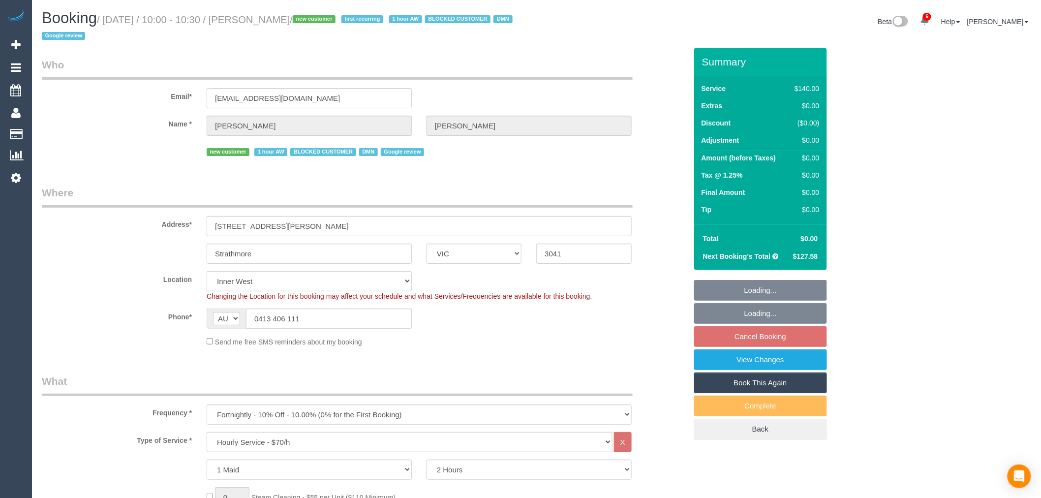
select select "number:24"
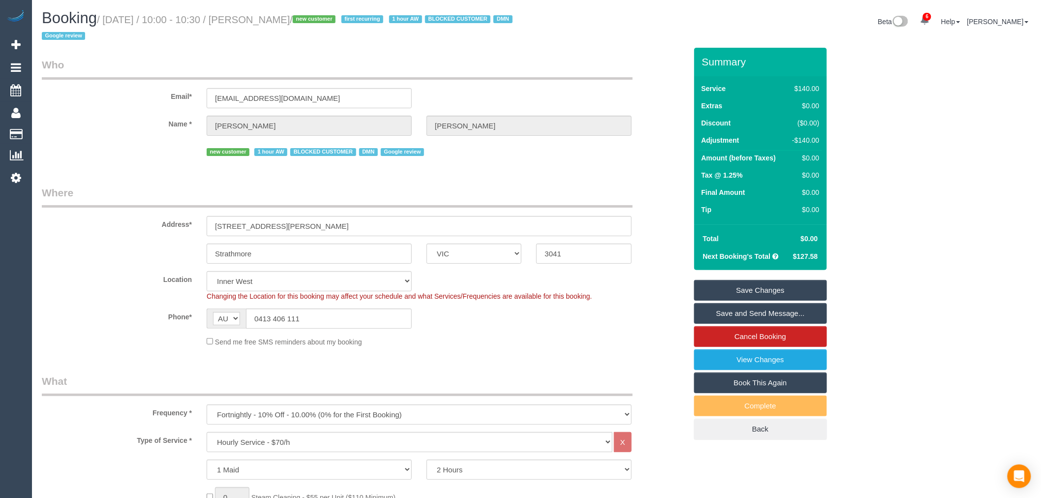
drag, startPoint x: 755, startPoint y: 311, endPoint x: 713, endPoint y: 296, distance: 44.5
click at [755, 311] on link "Save and Send Message..." at bounding box center [760, 313] width 133 height 21
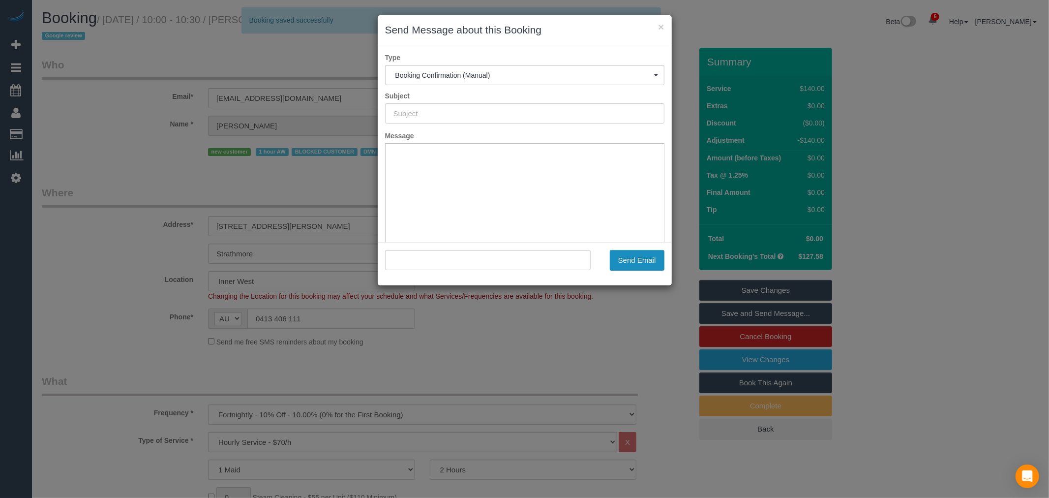
click at [645, 261] on button "Send Email" at bounding box center [637, 260] width 55 height 21
type input "Booking Confirmed"
type input ""Heather Snook" <hasnook@icloud.com>"
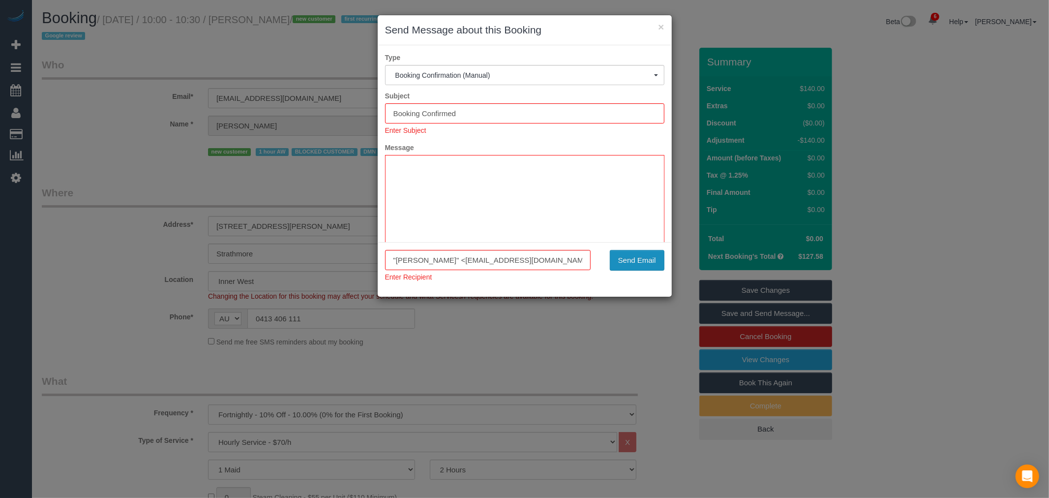
click at [645, 261] on button "Send Email" at bounding box center [637, 260] width 55 height 21
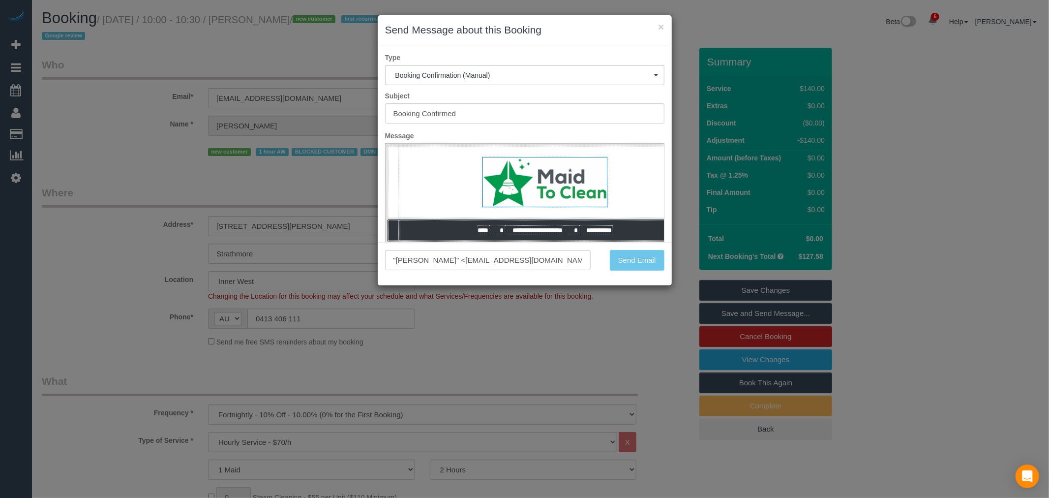
click at [645, 261] on div "Send Email" at bounding box center [635, 260] width 74 height 21
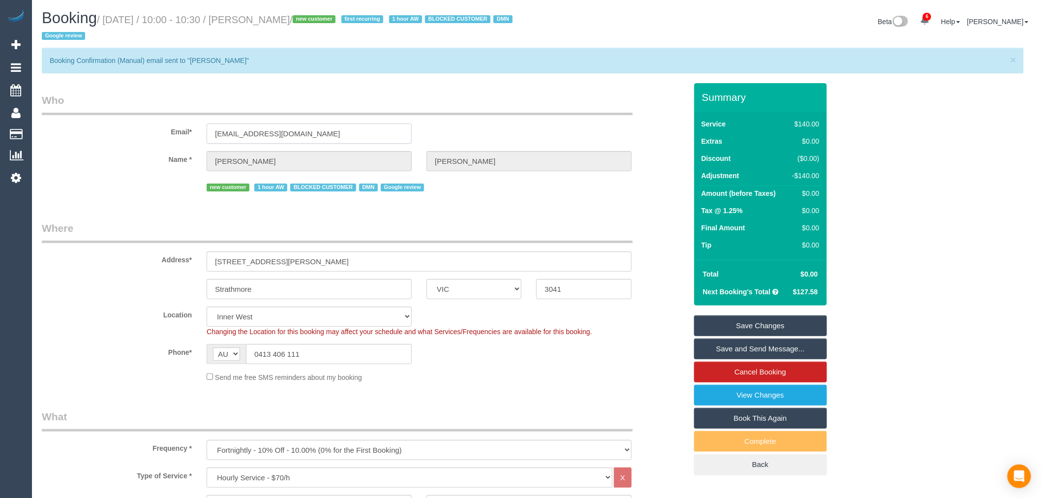
drag, startPoint x: 333, startPoint y: 133, endPoint x: 125, endPoint y: 131, distance: 208.1
click at [125, 131] on div "Email* hasnook@icloud.com" at bounding box center [364, 118] width 660 height 51
